Goal: Obtain resource: Download file/media

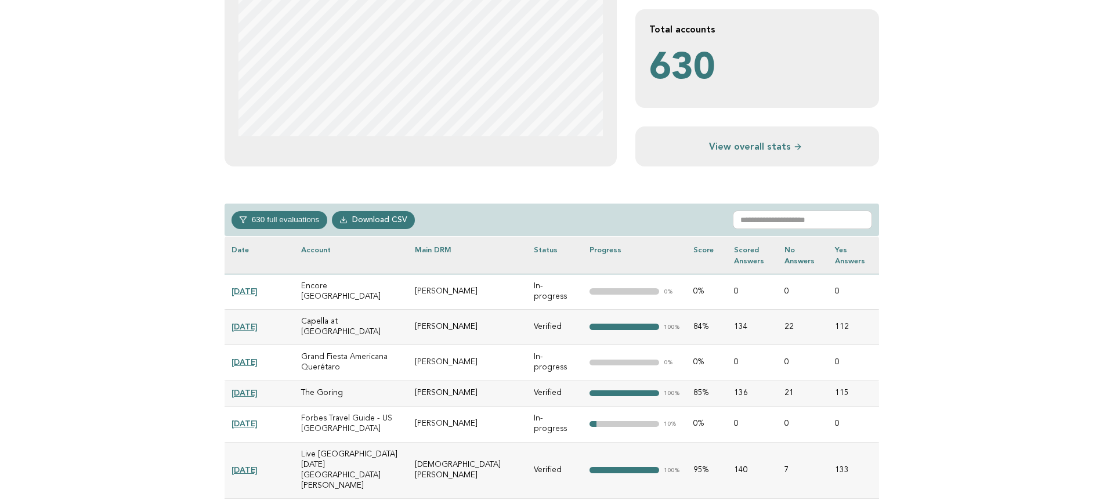
scroll to position [363, 0]
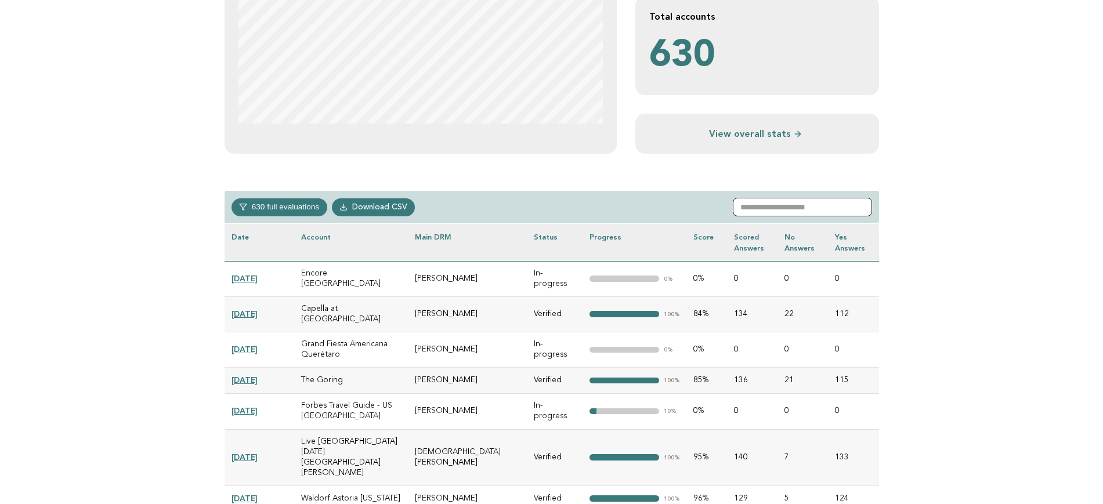
click at [784, 207] on input "text" at bounding box center [802, 207] width 139 height 19
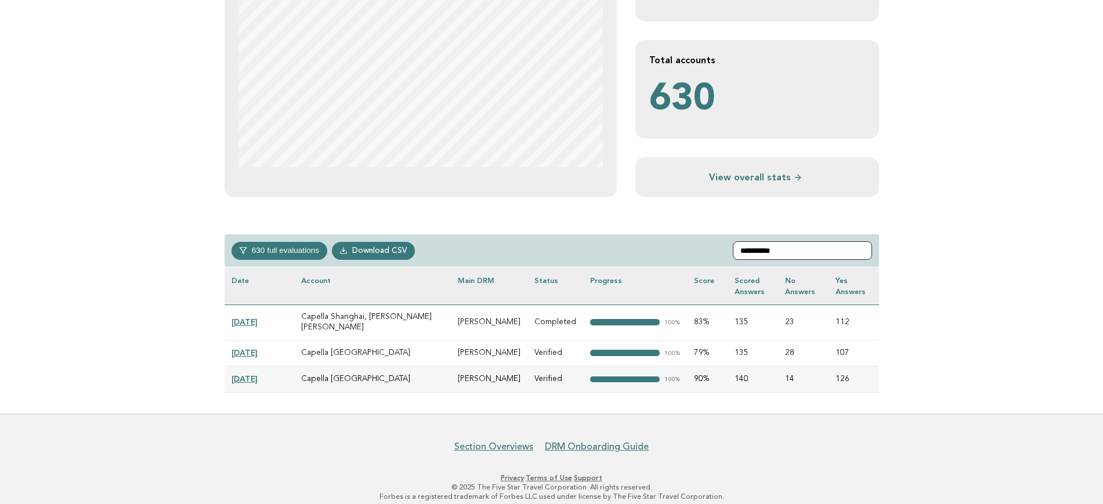
scroll to position [268, 0]
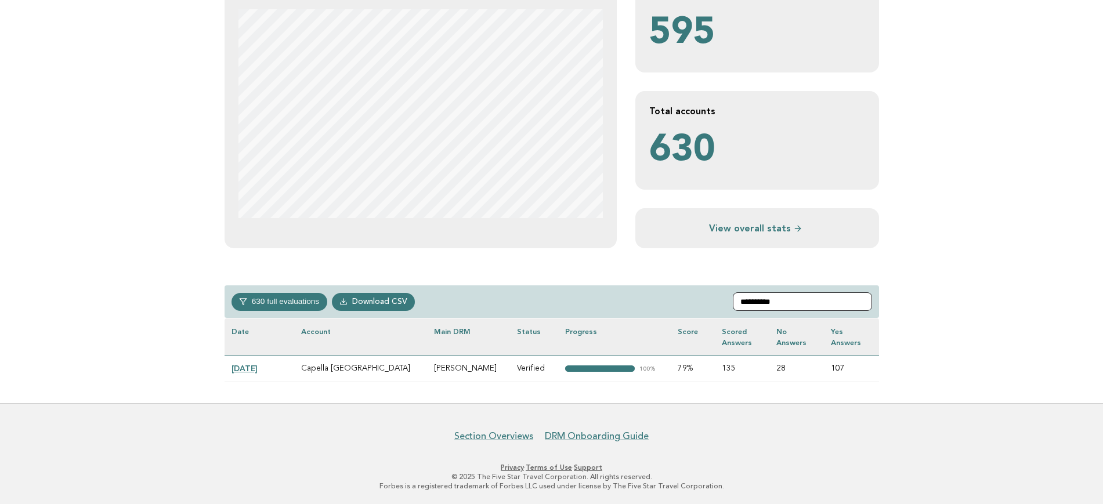
type input "**********"
click at [244, 366] on link "[DATE]" at bounding box center [245, 368] width 26 height 9
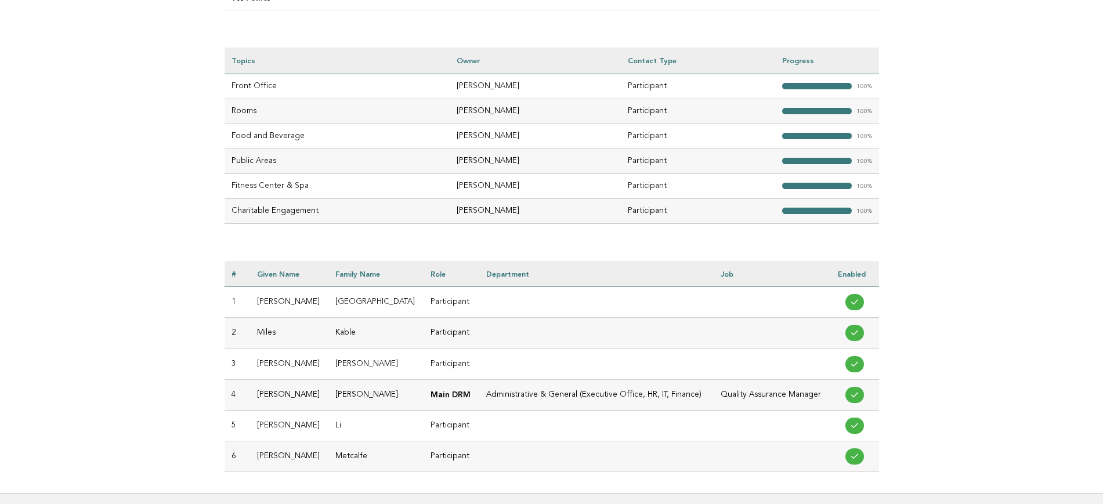
scroll to position [435, 0]
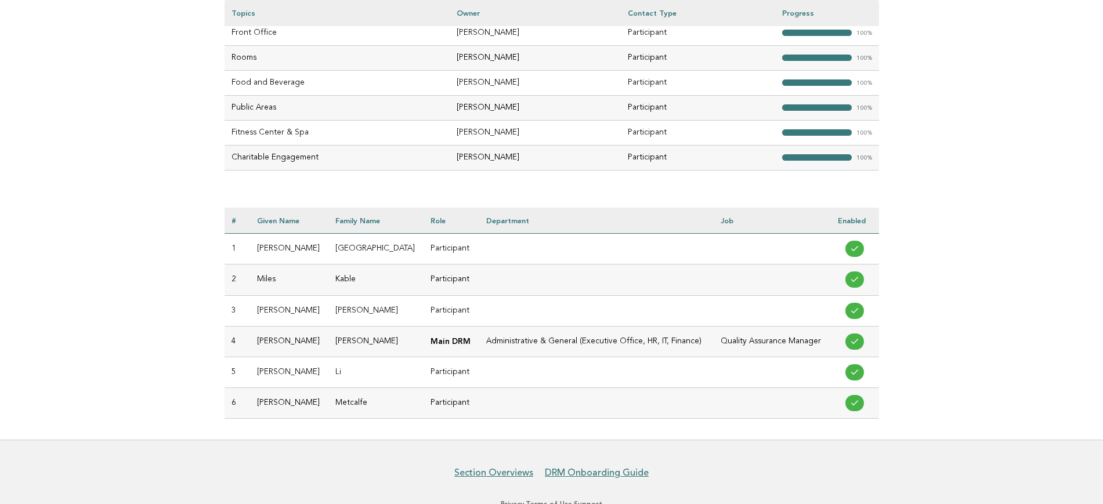
click at [266, 241] on td "[PERSON_NAME]" at bounding box center [289, 249] width 78 height 31
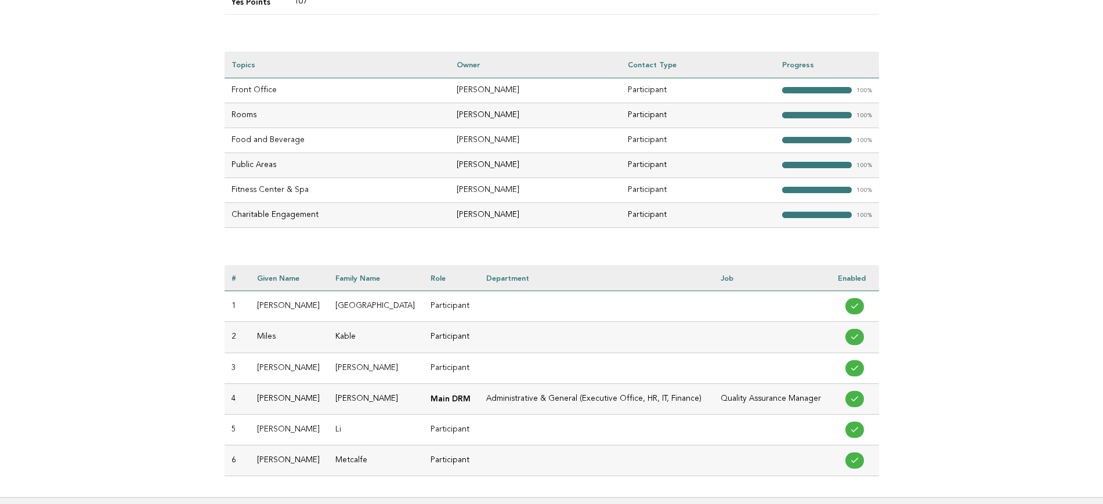
scroll to position [218, 0]
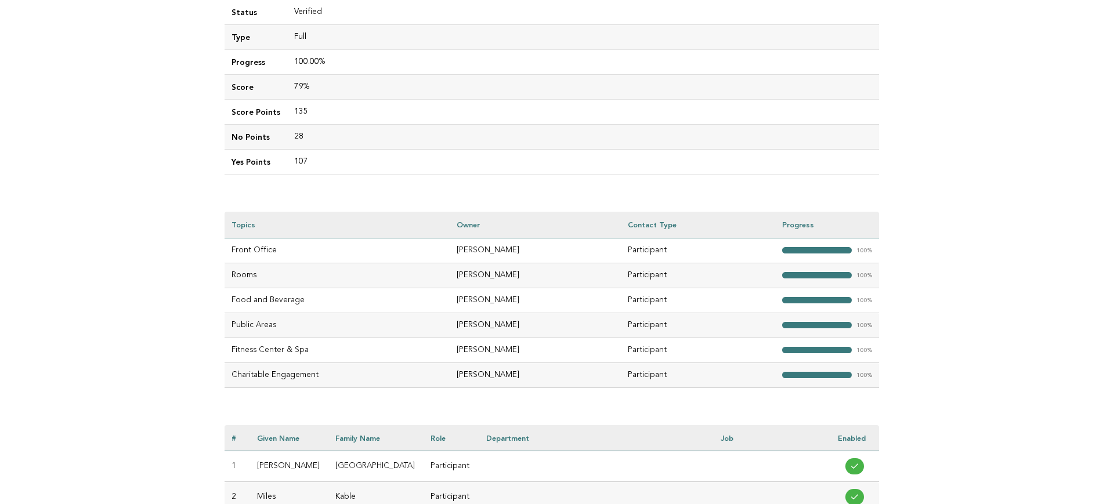
click at [194, 212] on main "Evaluations Evaluation details Evaluation 44c6fe2d-a36d-42d7-a05b-c804600ba3ba …" at bounding box center [551, 253] width 1103 height 810
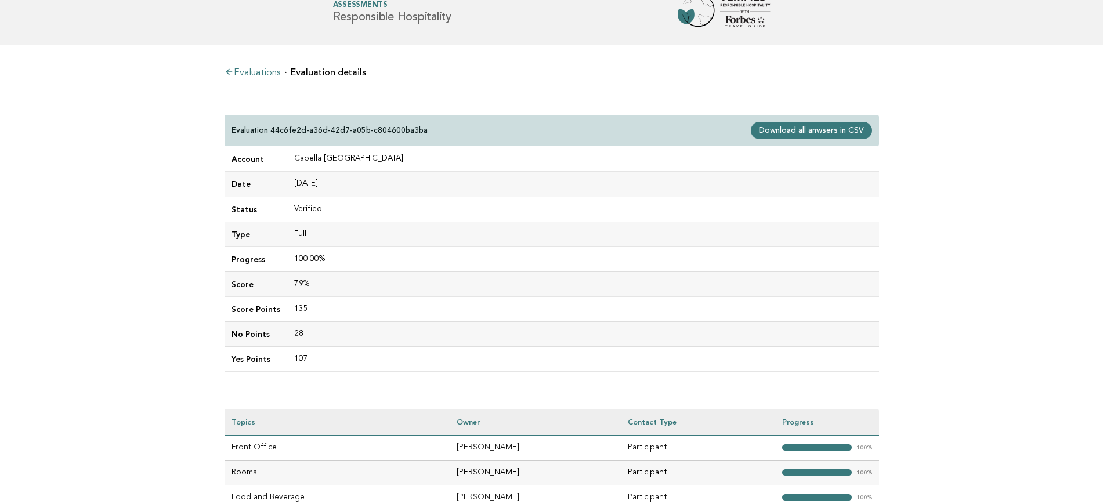
scroll to position [0, 0]
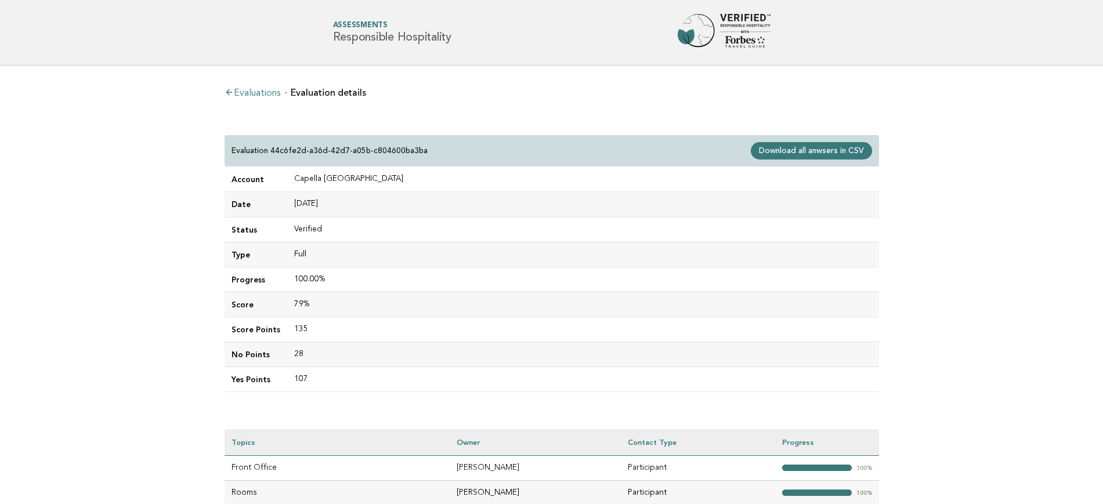
click at [799, 149] on link "Download all anwsers in CSV" at bounding box center [811, 150] width 121 height 17
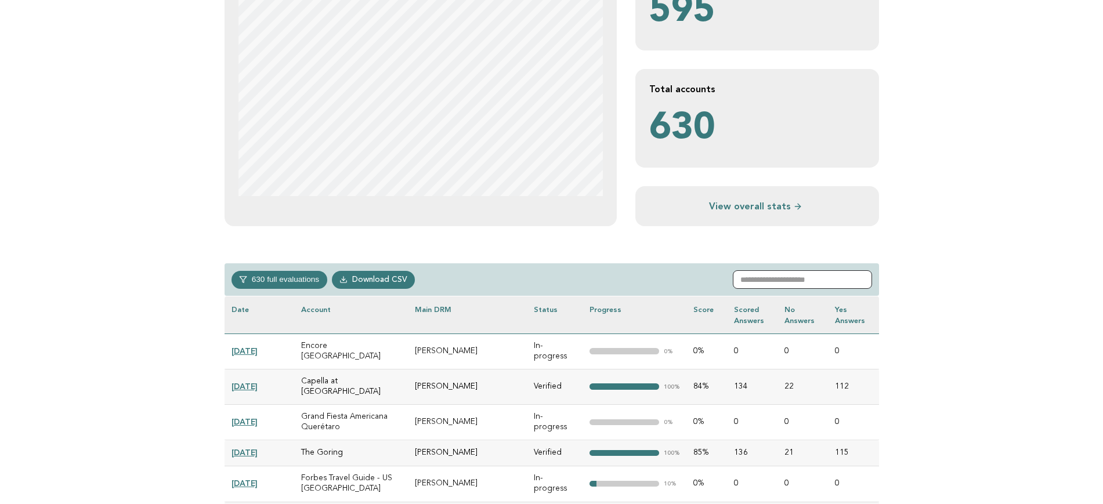
click at [762, 278] on input "text" at bounding box center [802, 279] width 139 height 19
paste input "**********"
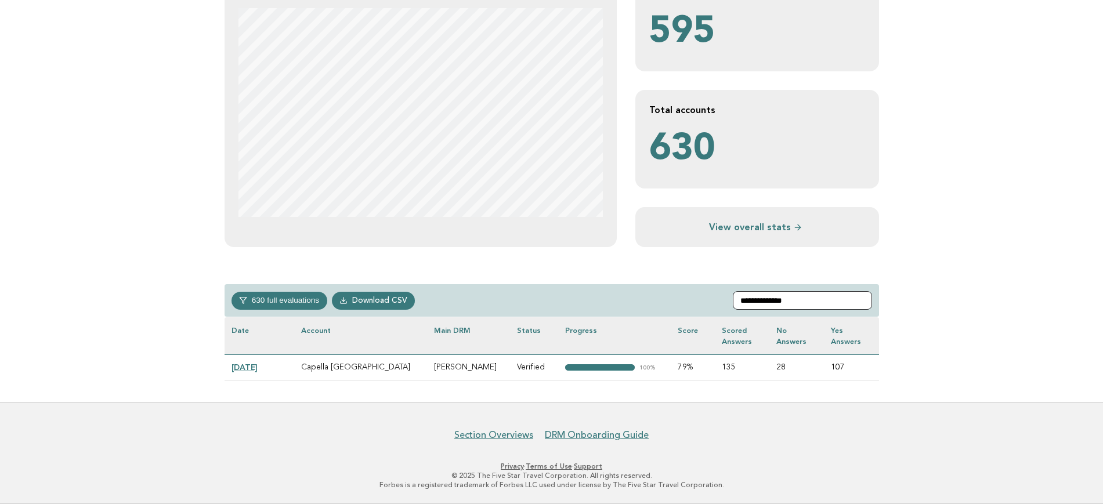
scroll to position [268, 0]
type input "**********"
click at [258, 367] on link "[DATE]" at bounding box center [245, 368] width 26 height 9
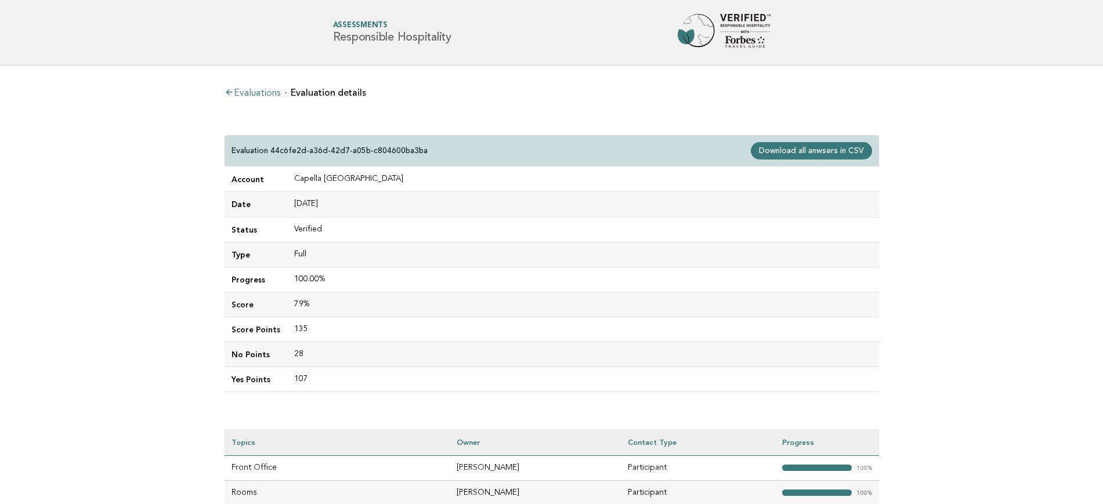
drag, startPoint x: 617, startPoint y: 76, endPoint x: 680, endPoint y: 98, distance: 66.8
click at [617, 76] on div "Evaluations Evaluation details Evaluation 44c6fe2d-a36d-42d7-a05b-c804600ba3ba …" at bounding box center [551, 471] width 673 height 810
click at [1092, 223] on main "Evaluations Evaluation details Evaluation 44c6fe2d-a36d-42d7-a05b-c804600ba3ba …" at bounding box center [551, 471] width 1103 height 810
